Goal: Task Accomplishment & Management: Use online tool/utility

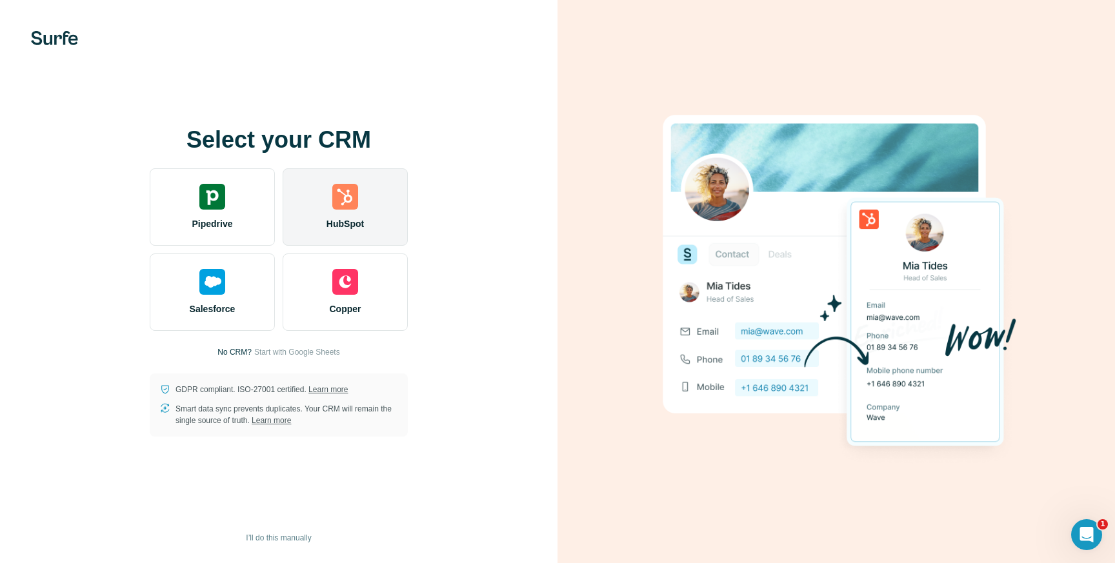
click at [312, 204] on div "HubSpot" at bounding box center [345, 206] width 125 height 77
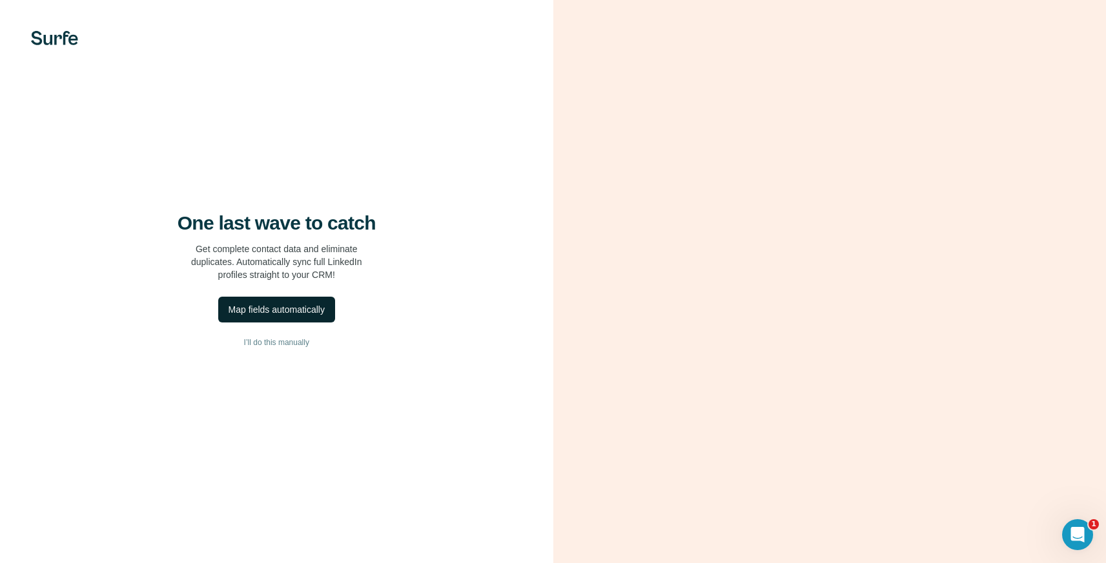
click at [278, 316] on div "Map fields automatically" at bounding box center [276, 309] width 96 height 13
